Goal: Task Accomplishment & Management: Use online tool/utility

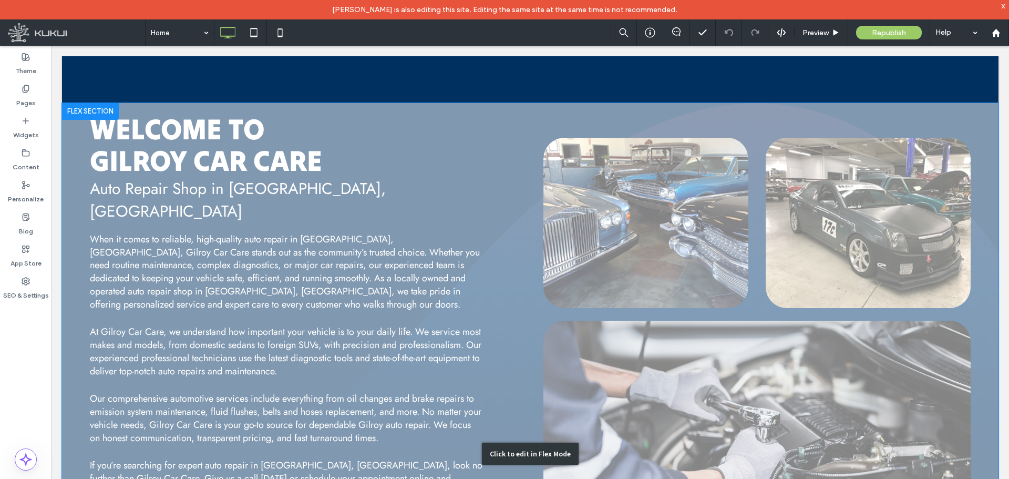
scroll to position [631, 0]
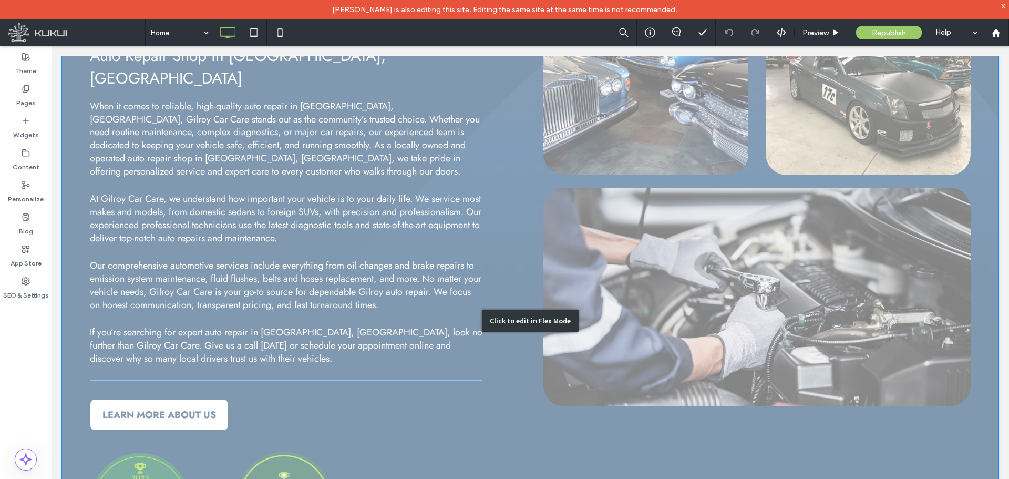
drag, startPoint x: 415, startPoint y: 350, endPoint x: 413, endPoint y: 338, distance: 12.3
click at [415, 350] on div "Click to edit in Flex Mode" at bounding box center [530, 320] width 936 height 701
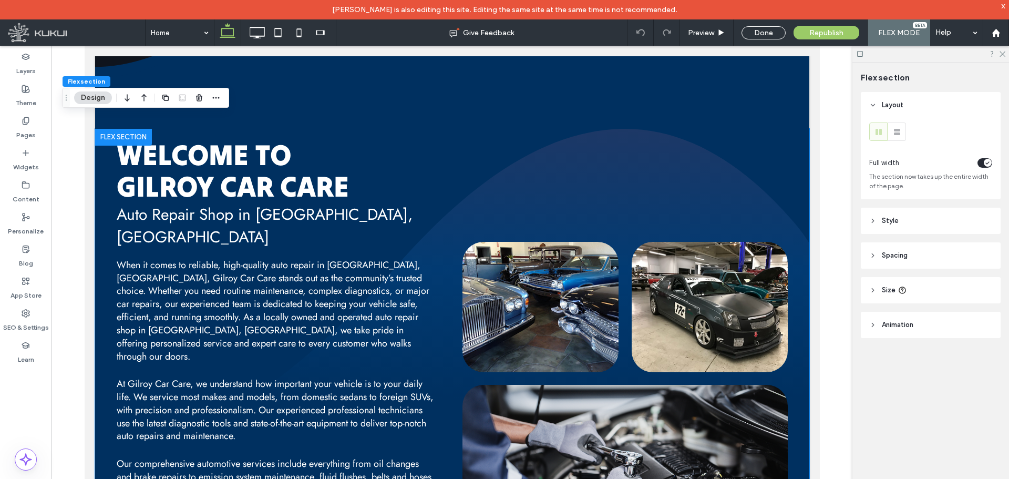
scroll to position [500, 0]
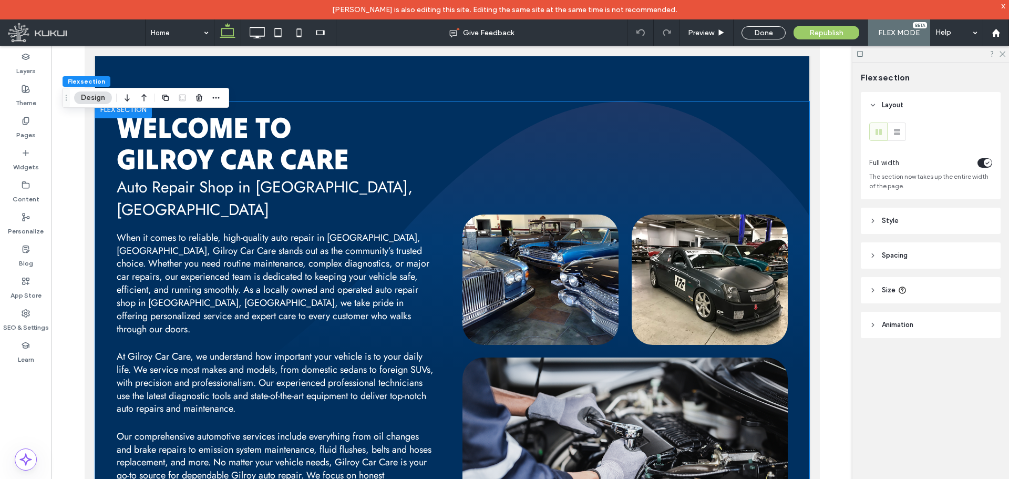
click at [793, 261] on img at bounding box center [452, 268] width 714 height 334
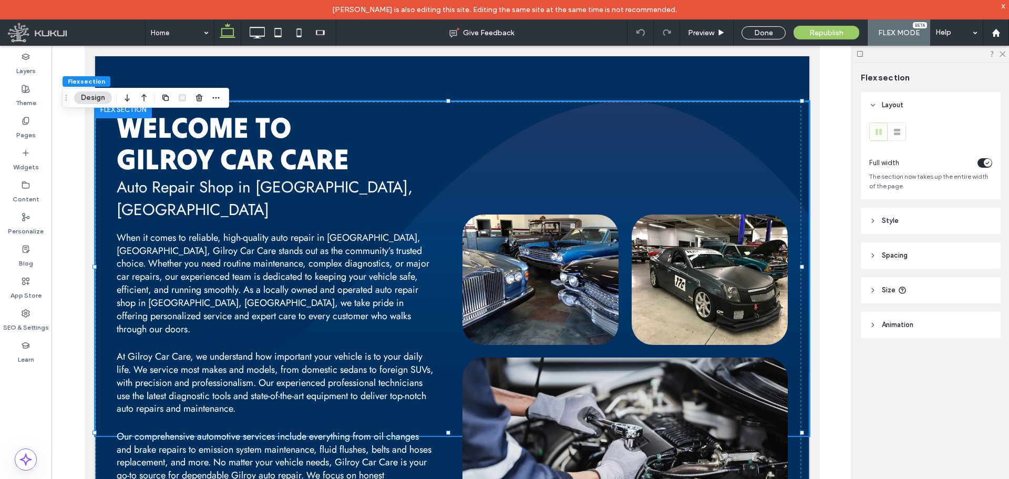
click at [789, 256] on img at bounding box center [452, 268] width 714 height 334
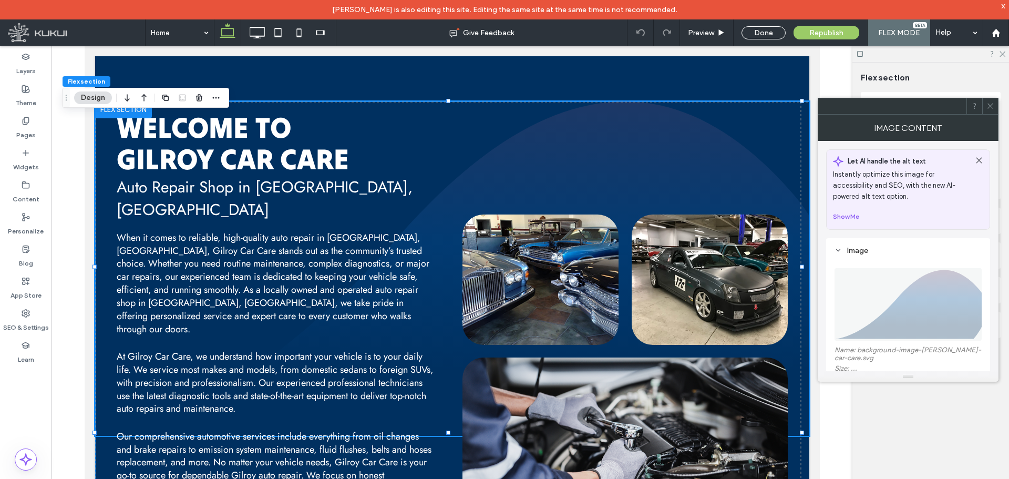
click at [790, 254] on div at bounding box center [452, 268] width 714 height 334
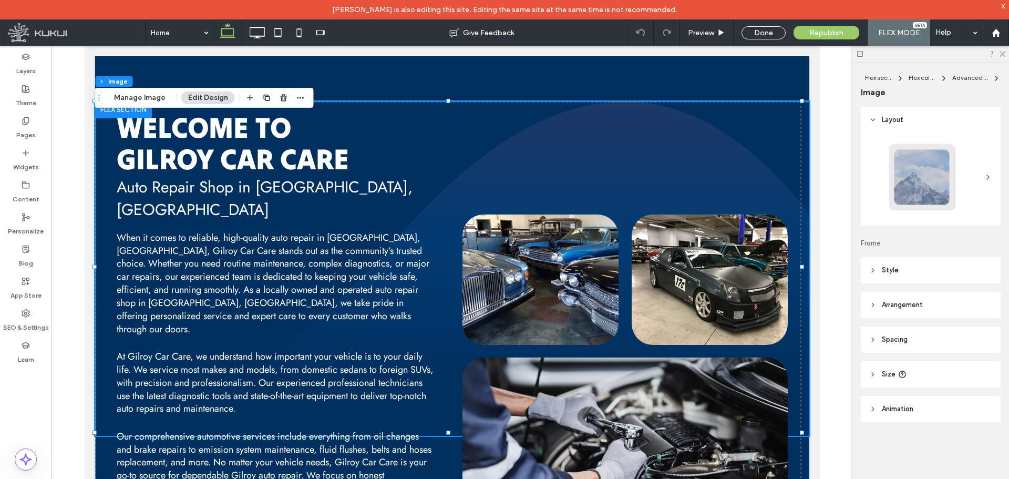
click at [791, 254] on img at bounding box center [452, 268] width 714 height 334
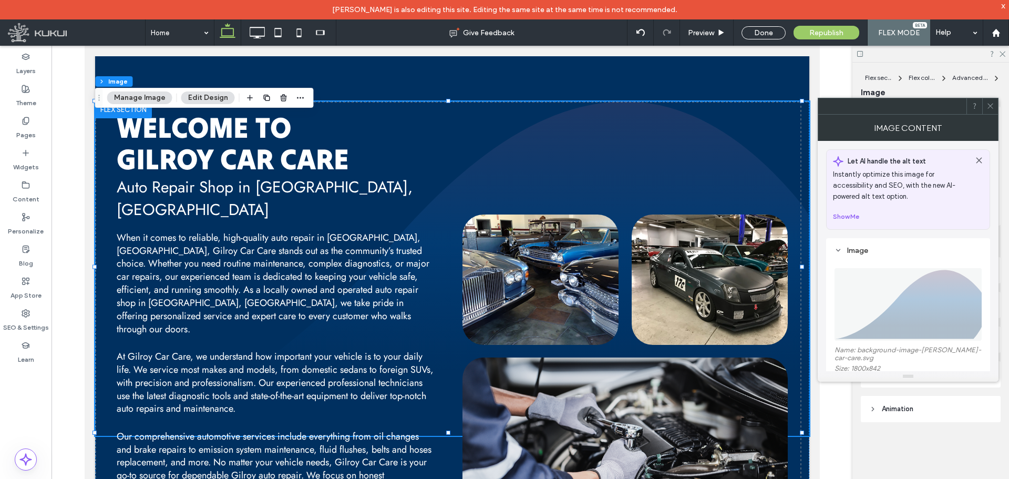
scroll to position [53, 0]
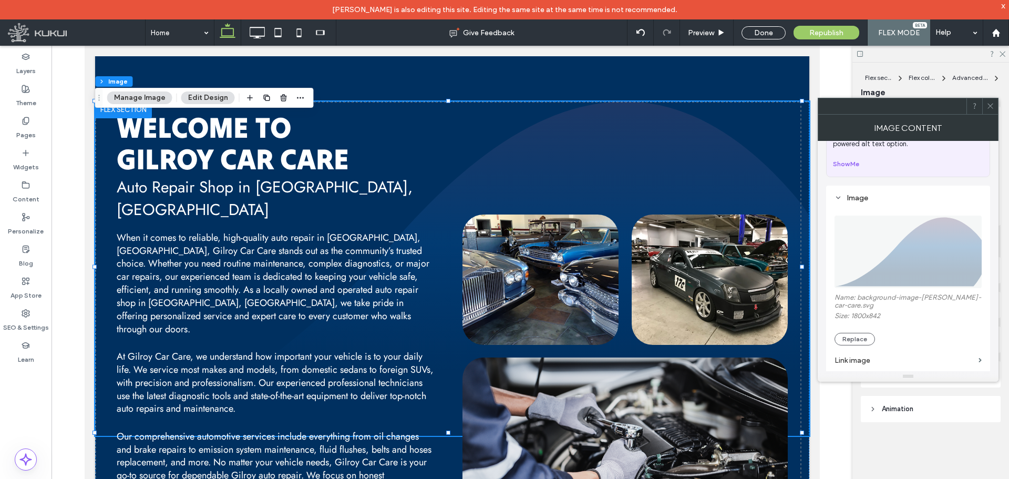
click at [992, 109] on icon at bounding box center [990, 106] width 8 height 8
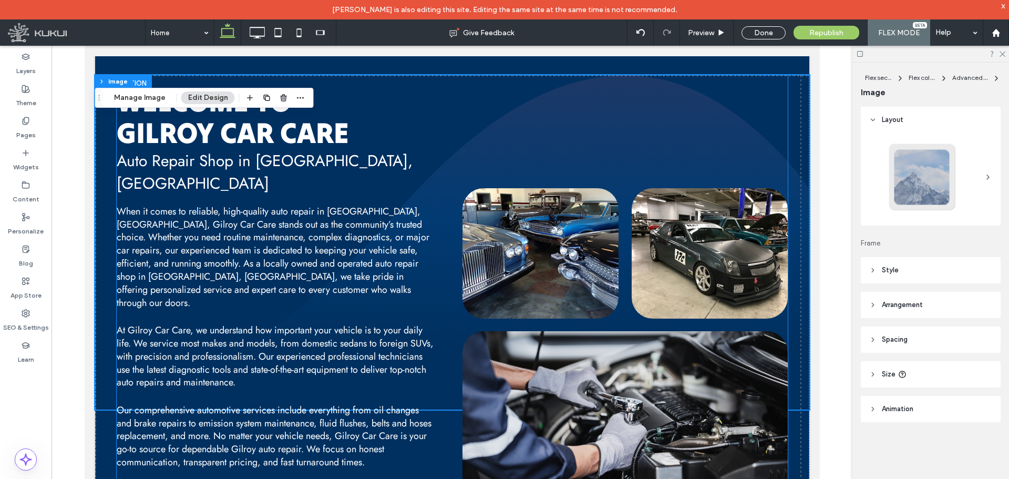
scroll to position [658, 0]
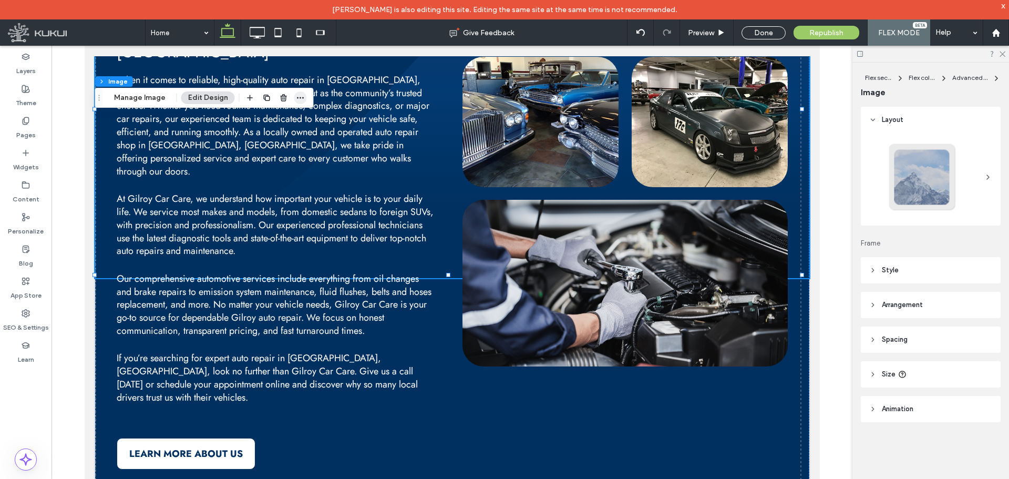
click at [301, 93] on span "button" at bounding box center [300, 97] width 13 height 13
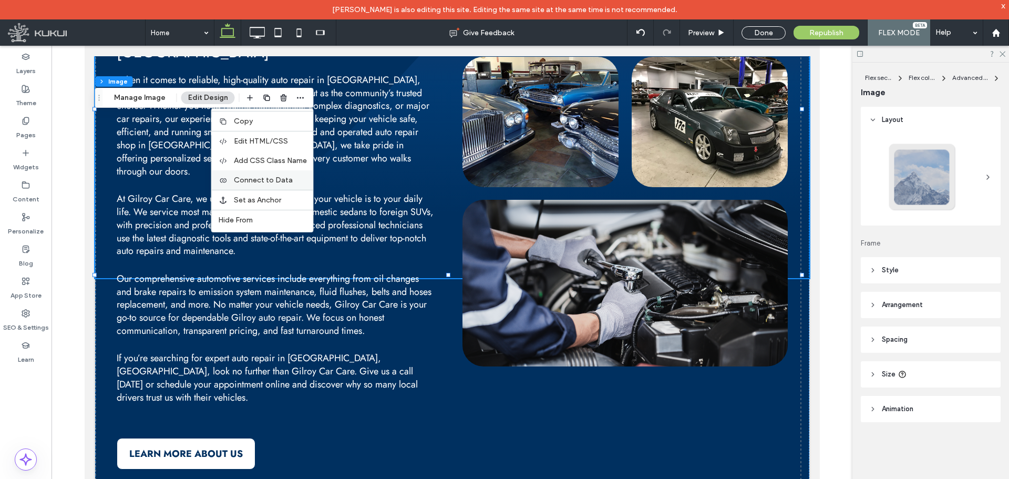
click at [256, 181] on span "Connect to Data" at bounding box center [263, 180] width 59 height 9
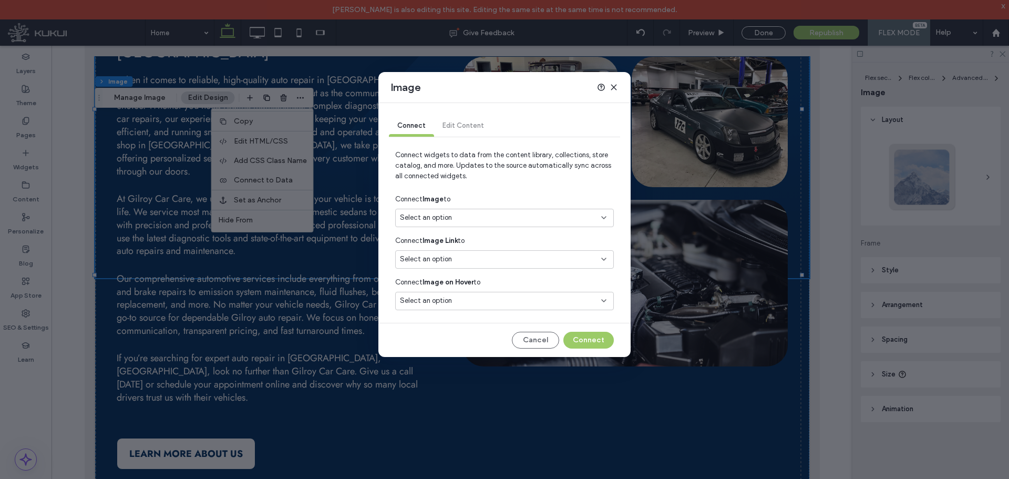
click at [612, 88] on icon at bounding box center [614, 87] width 8 height 8
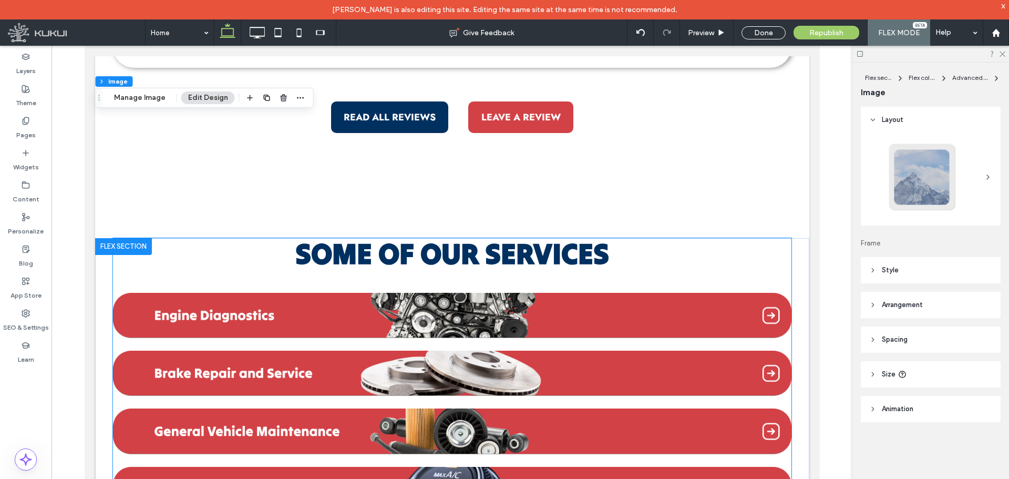
scroll to position [1499, 0]
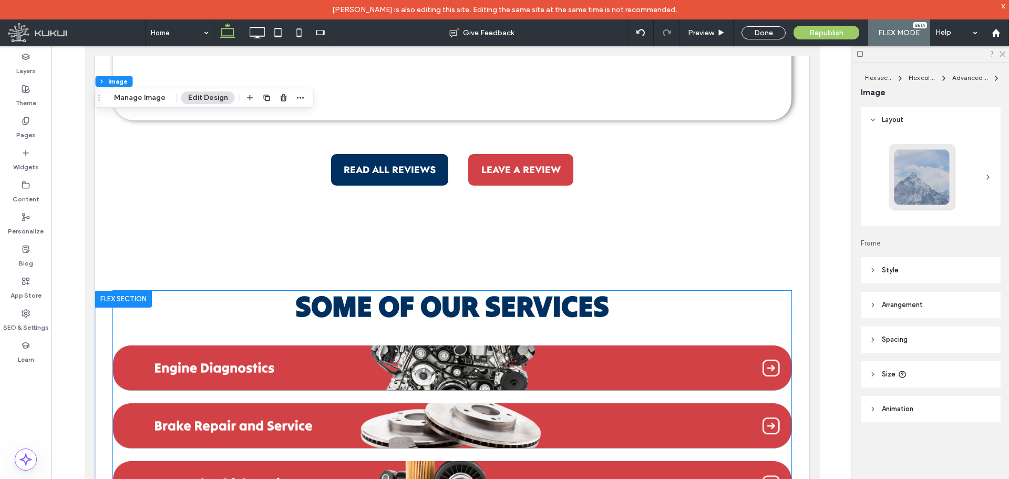
click at [471, 345] on div "Some of Our Services VIEW ALL SERVICES" at bounding box center [451, 484] width 678 height 386
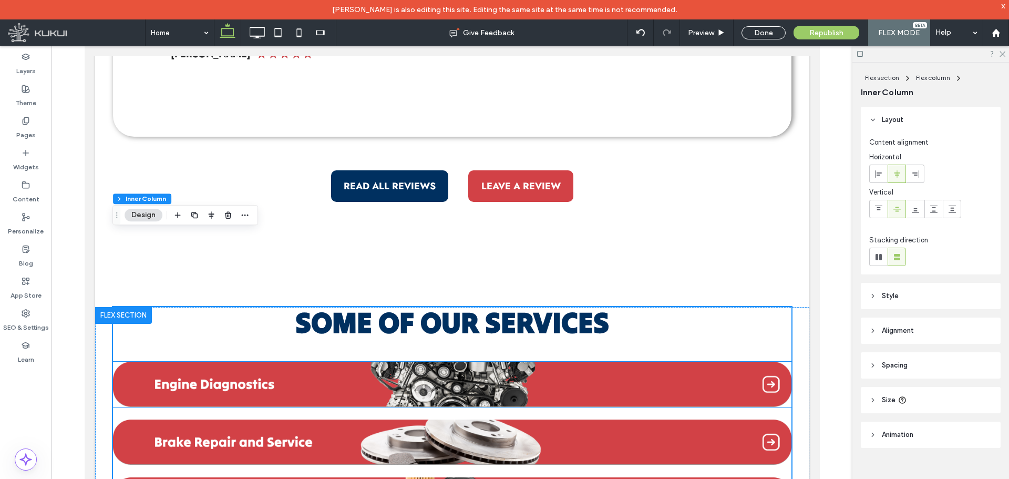
scroll to position [1625, 0]
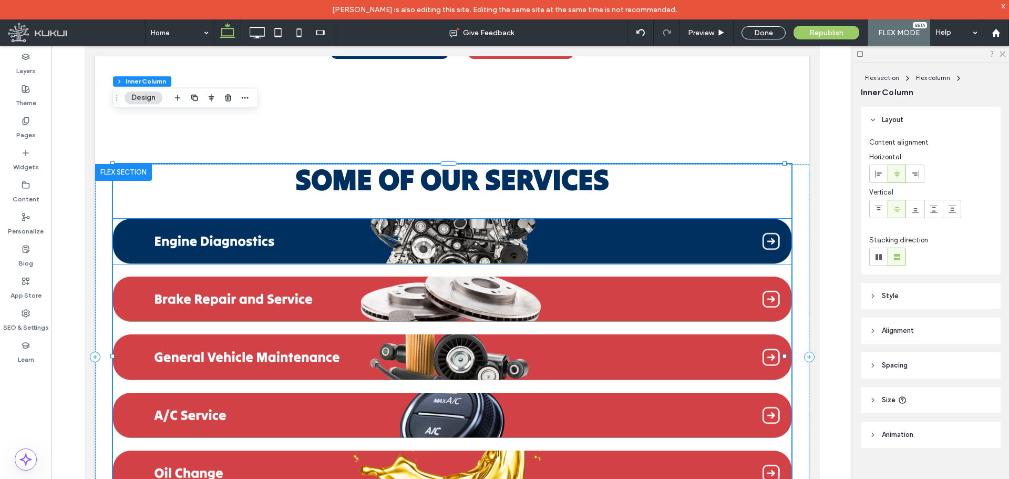
click at [607, 219] on img at bounding box center [451, 241] width 678 height 45
click at [607, 219] on div at bounding box center [451, 241] width 678 height 45
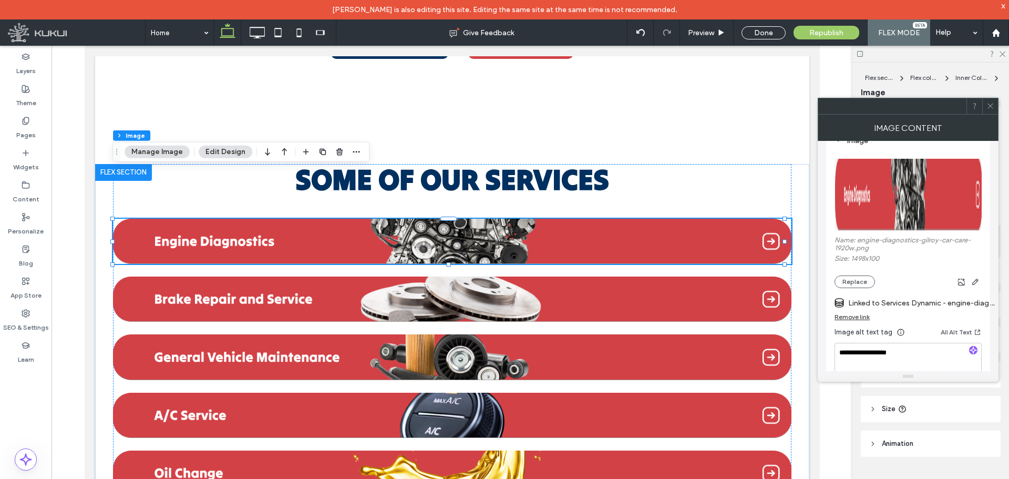
scroll to position [105, 0]
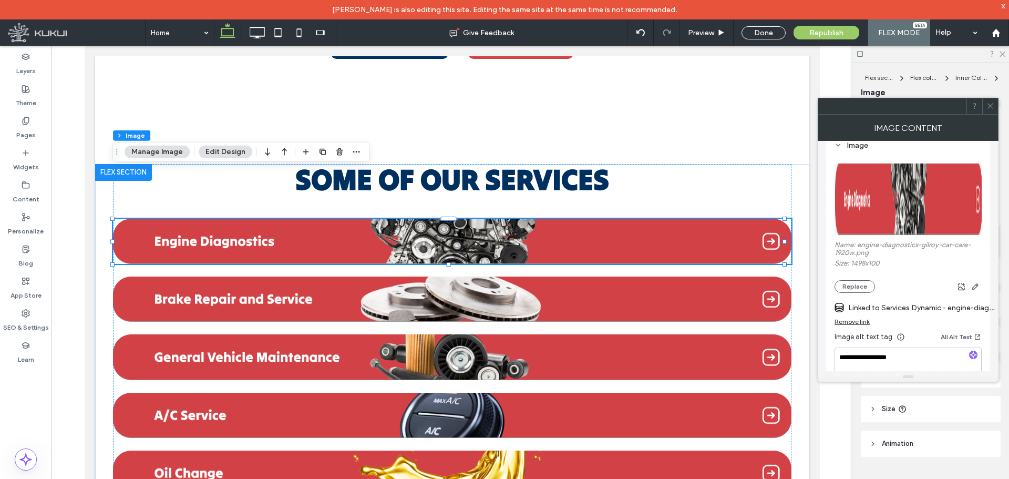
click at [988, 107] on icon at bounding box center [990, 106] width 8 height 8
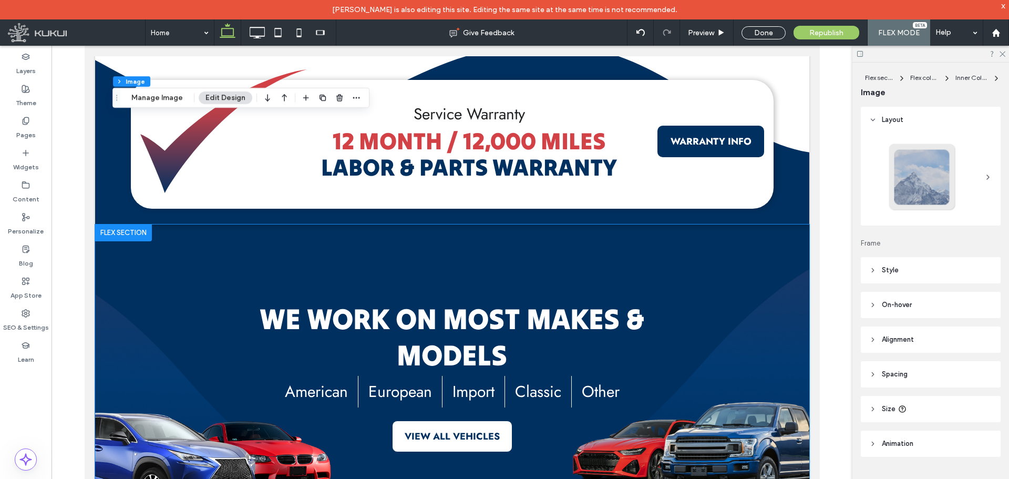
click at [773, 224] on div "we work on most makes & models American [DEMOGRAPHIC_DATA] [GEOGRAPHIC_DATA] Cl…" at bounding box center [452, 421] width 714 height 394
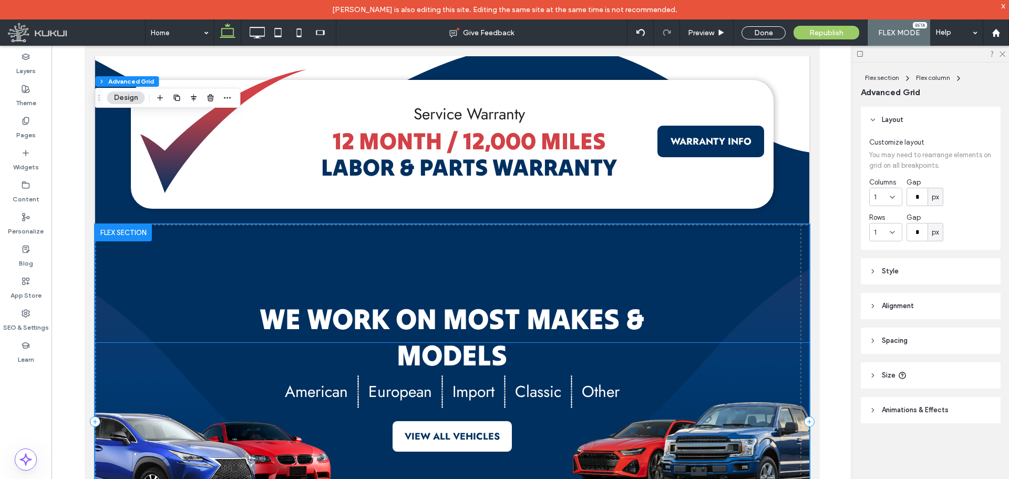
scroll to position [2282, 0]
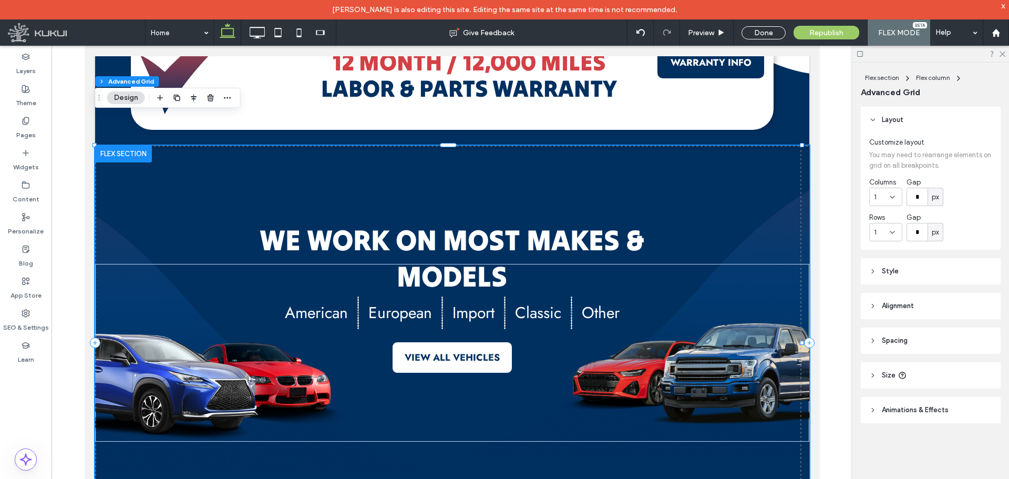
click at [758, 150] on div "we work on most makes & models American [DEMOGRAPHIC_DATA] [GEOGRAPHIC_DATA] Cl…" at bounding box center [452, 343] width 714 height 394
click at [921, 269] on header "Style" at bounding box center [931, 271] width 140 height 26
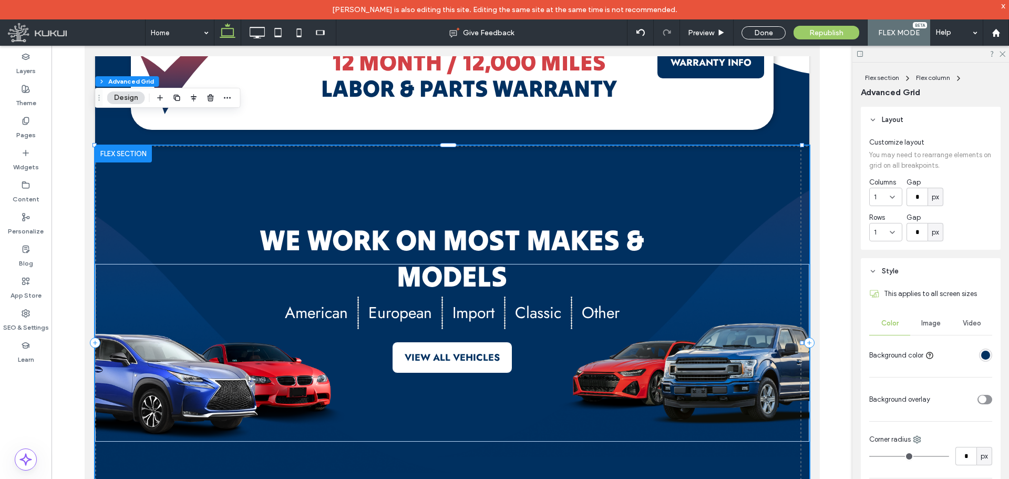
click at [930, 325] on span "Image" at bounding box center [930, 323] width 19 height 8
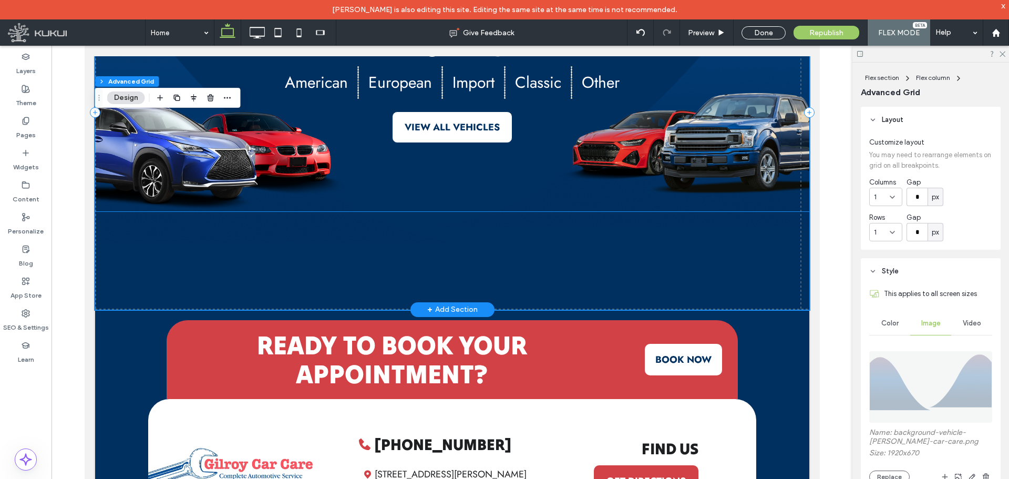
scroll to position [2566, 0]
